Goal: Information Seeking & Learning: Learn about a topic

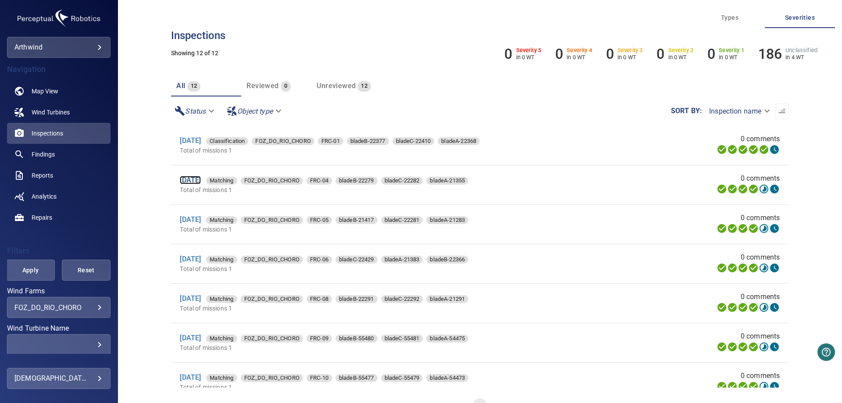
click at [201, 179] on link "[DATE]" at bounding box center [190, 180] width 21 height 8
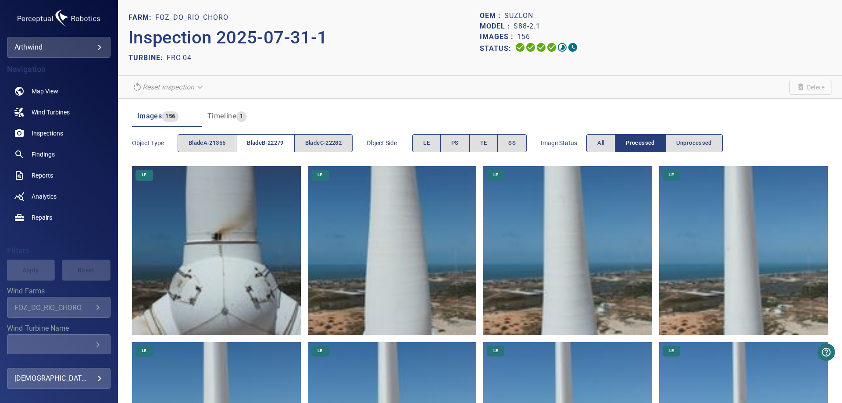
click at [255, 143] on span "bladeB-22279" at bounding box center [265, 143] width 36 height 10
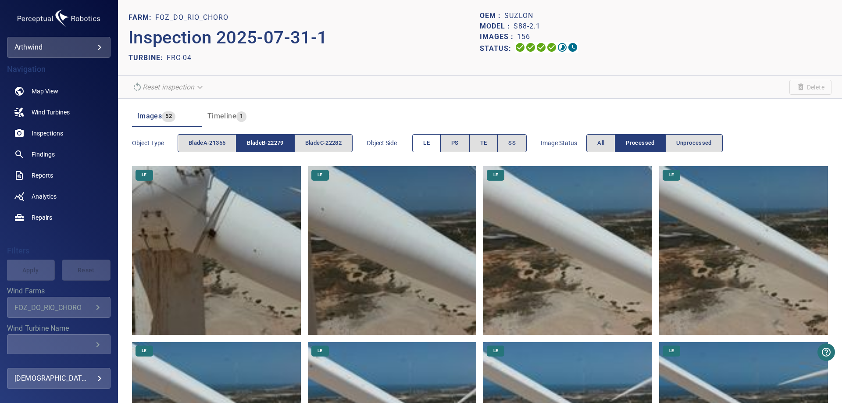
click at [430, 141] on span "LE" at bounding box center [426, 143] width 7 height 10
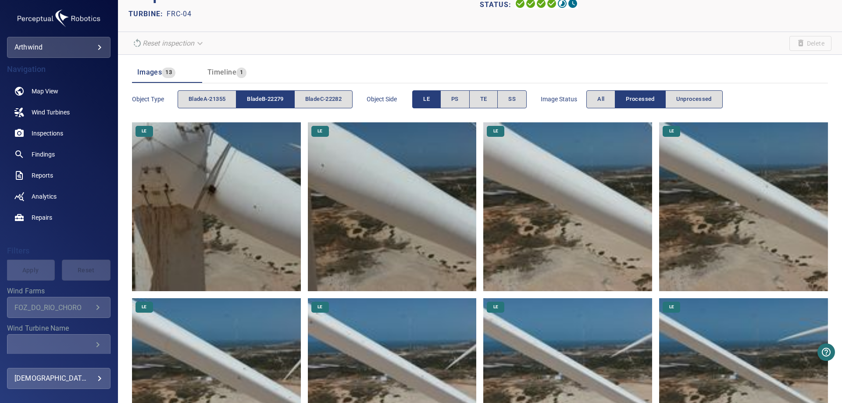
click at [219, 344] on img at bounding box center [216, 382] width 169 height 169
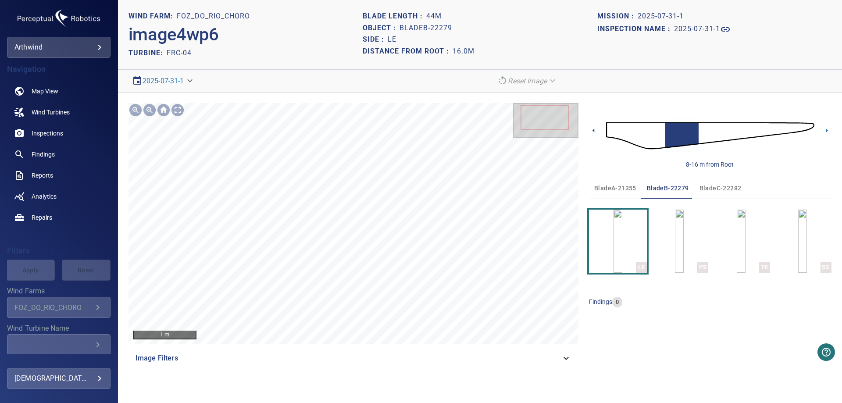
click at [592, 127] on icon at bounding box center [593, 130] width 9 height 9
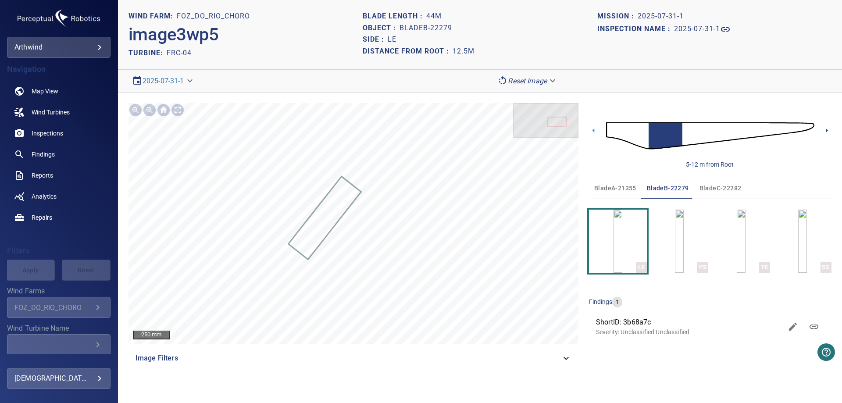
click at [825, 130] on icon at bounding box center [826, 130] width 9 height 9
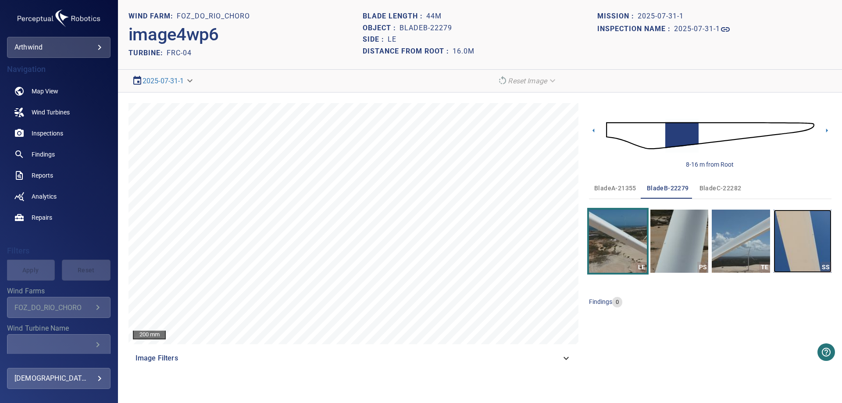
click at [797, 236] on img "button" at bounding box center [803, 241] width 58 height 63
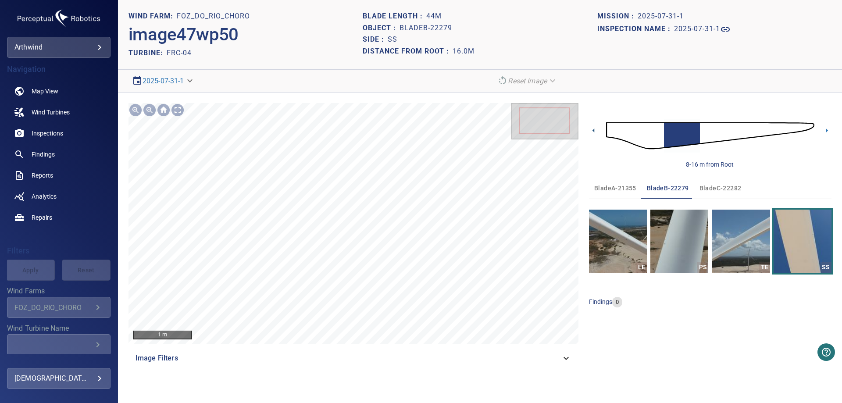
click at [595, 131] on icon at bounding box center [593, 130] width 9 height 9
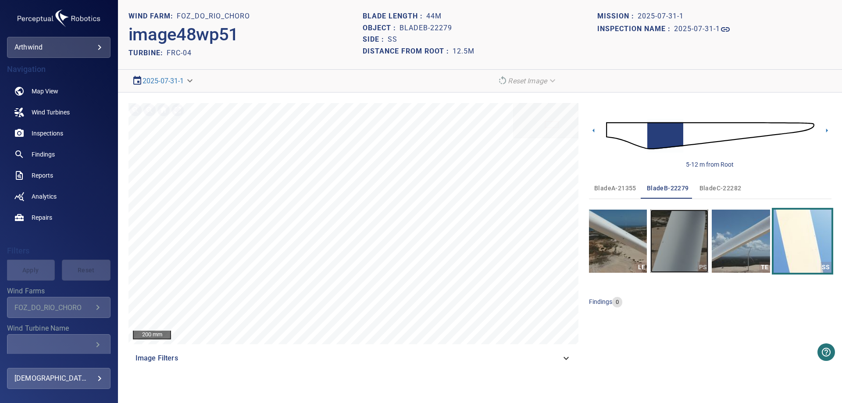
click at [679, 252] on img "button" at bounding box center [679, 241] width 58 height 63
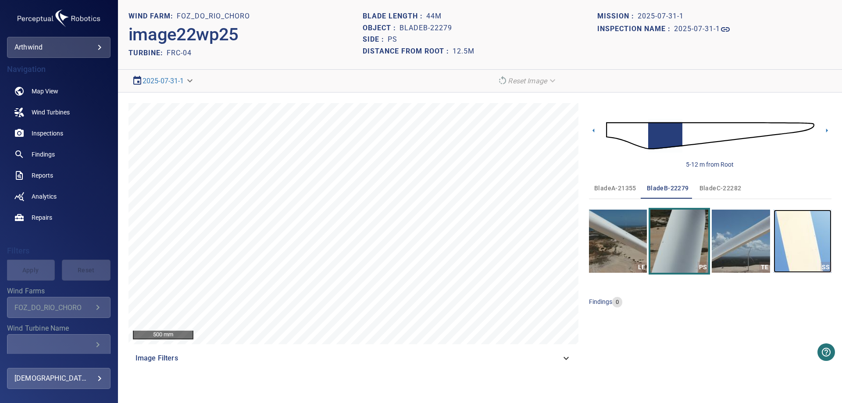
click at [801, 237] on img "button" at bounding box center [803, 241] width 58 height 63
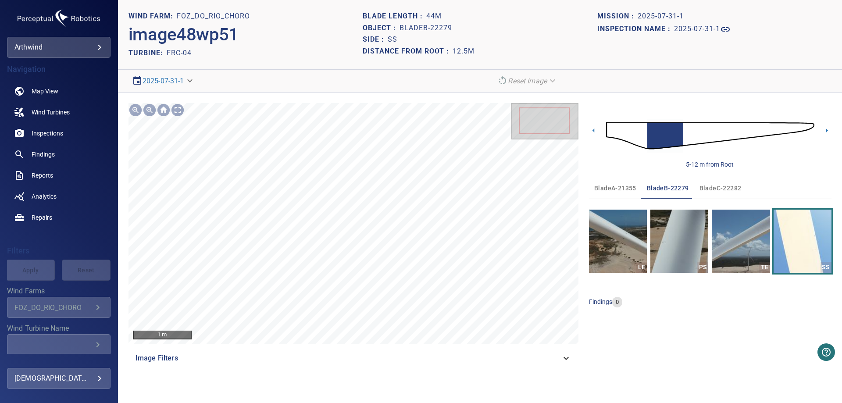
click at [606, 130] on img at bounding box center [710, 136] width 208 height 50
